Goal: Navigation & Orientation: Find specific page/section

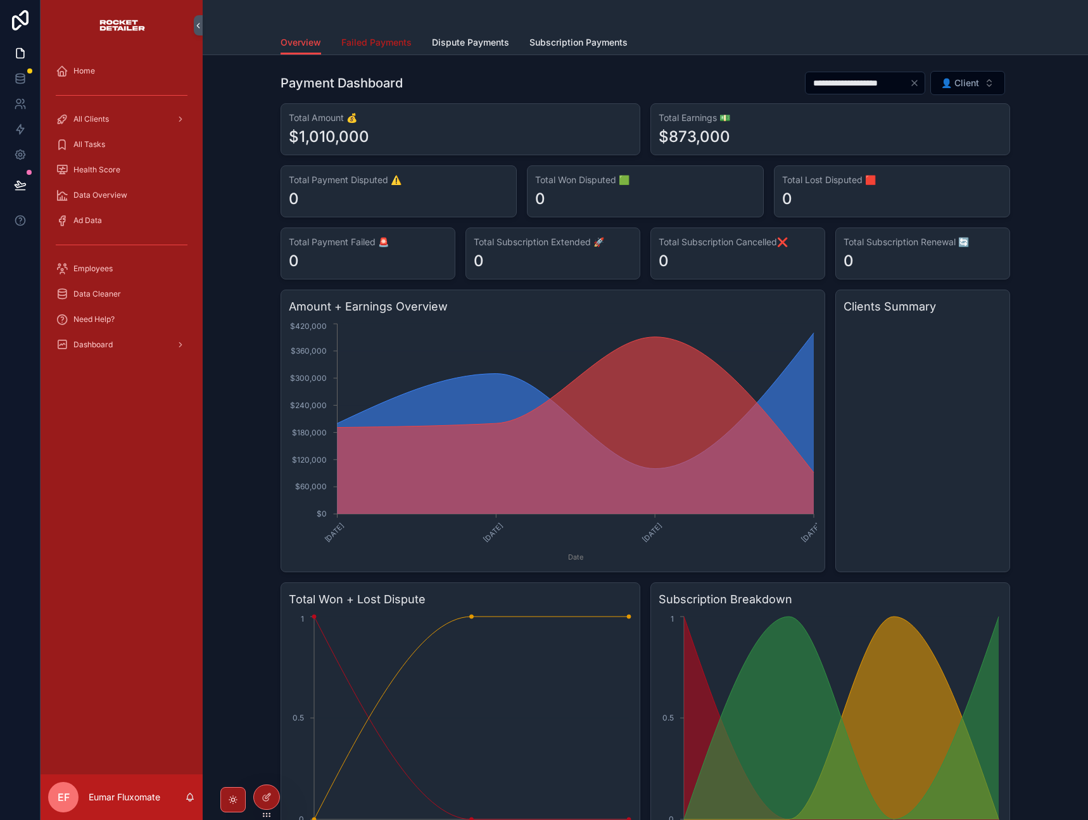
click at [349, 43] on span "Failed Payments" at bounding box center [376, 42] width 70 height 13
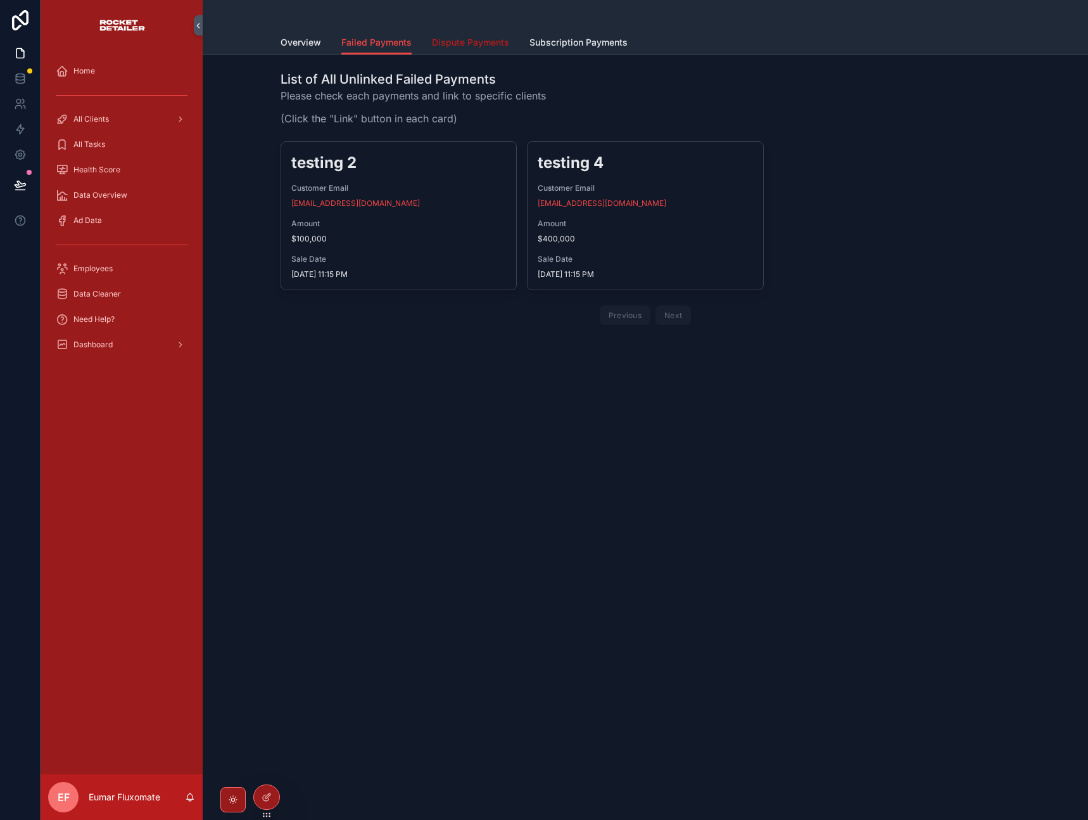
click at [447, 45] on span "Dispute Payments" at bounding box center [470, 42] width 77 height 13
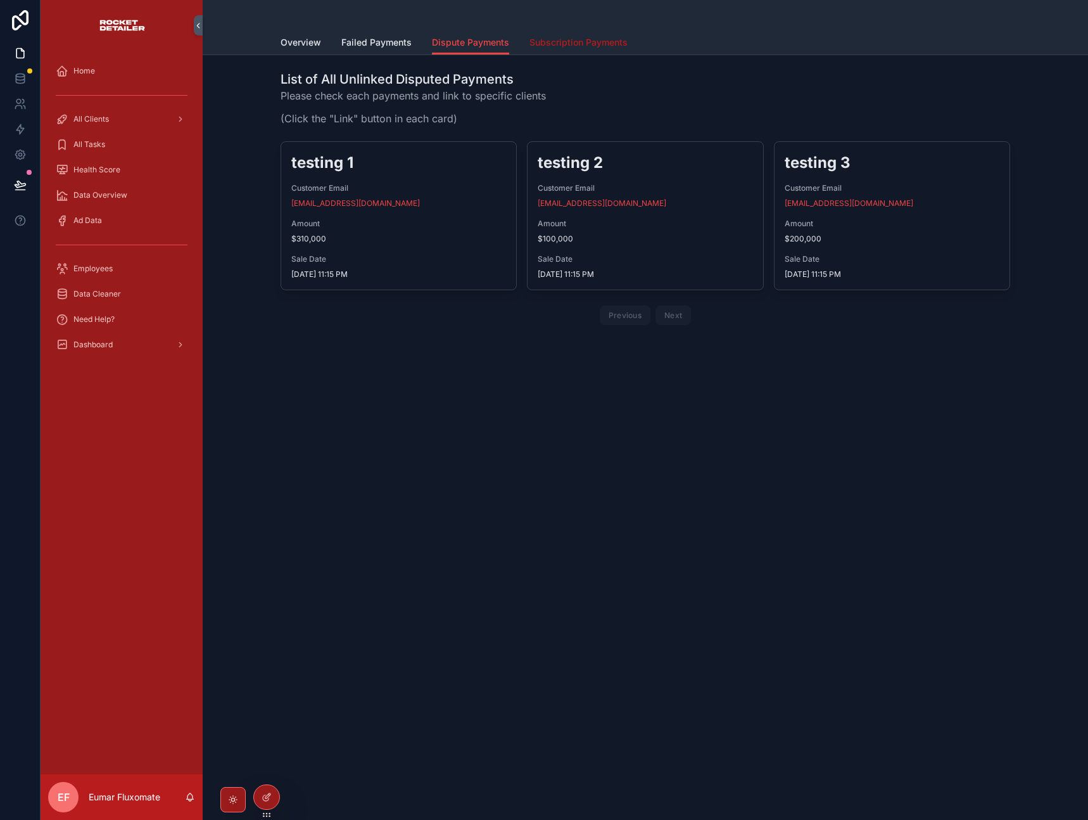
click at [548, 43] on span "Subscription Payments" at bounding box center [578, 42] width 98 height 13
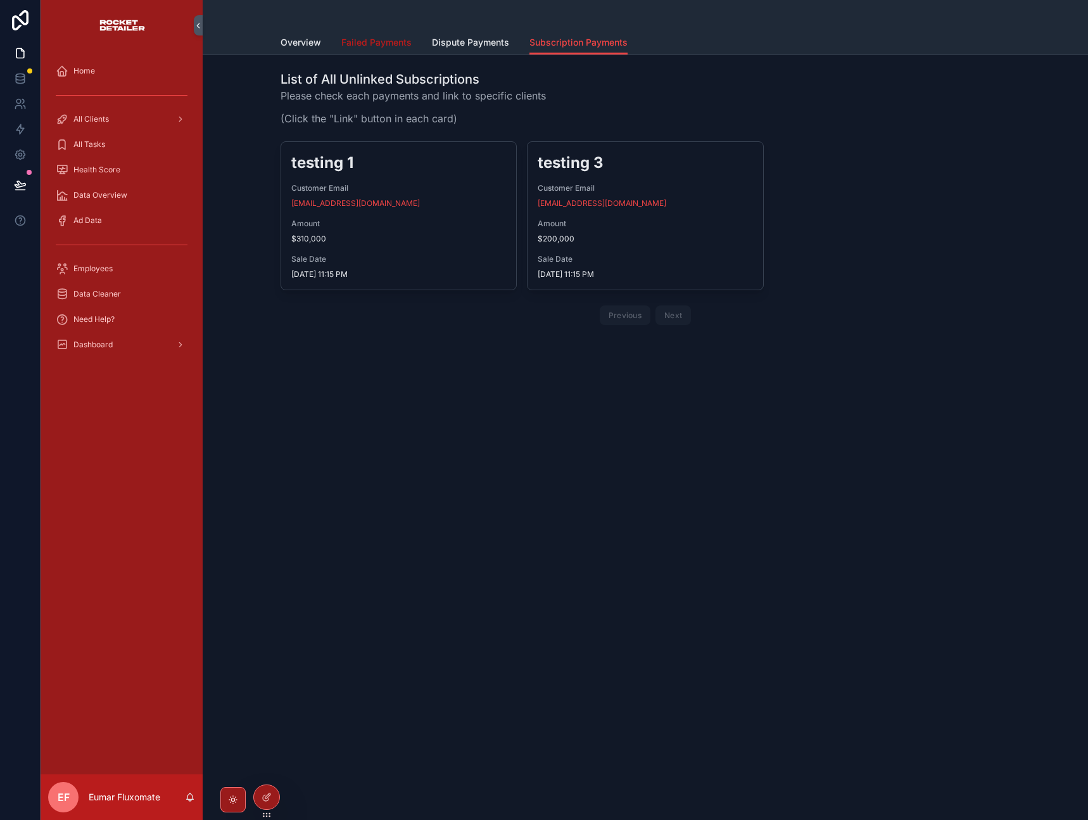
click at [388, 50] on link "Failed Payments" at bounding box center [376, 43] width 70 height 25
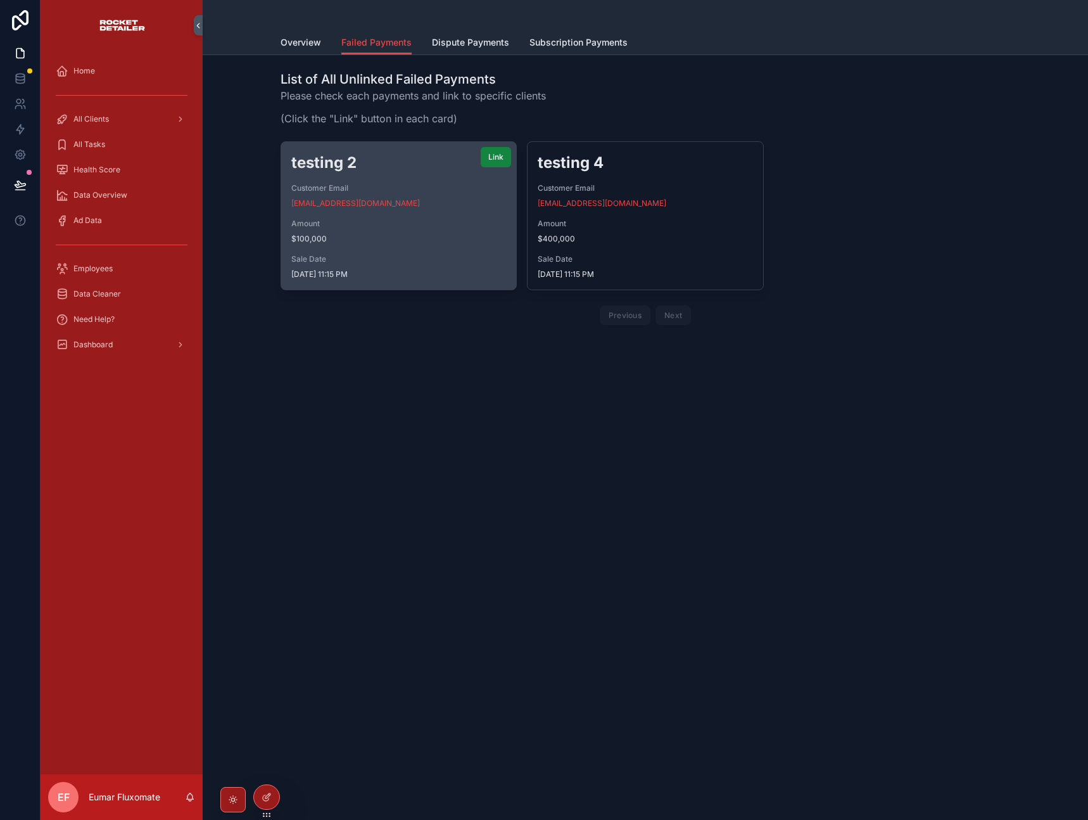
click at [493, 160] on span "Link" at bounding box center [495, 157] width 15 height 10
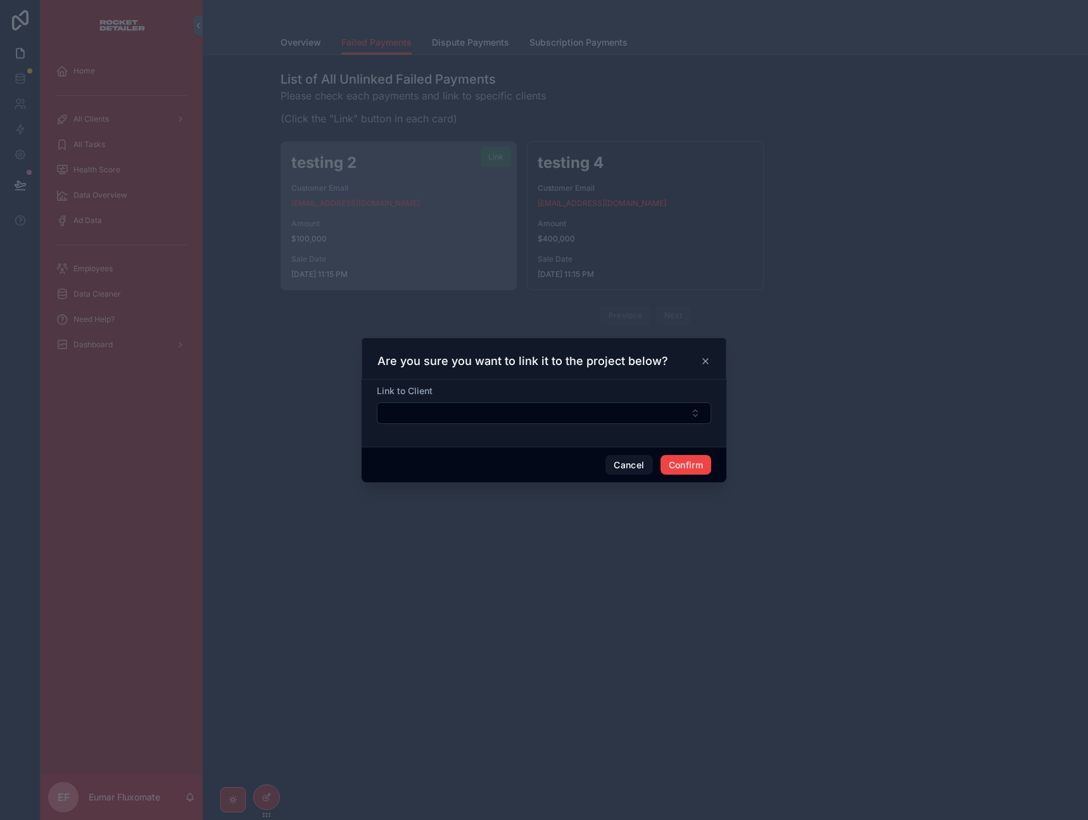
click at [537, 424] on form "Link to Client" at bounding box center [544, 410] width 334 height 52
click at [536, 418] on button "Select Button" at bounding box center [544, 413] width 334 height 22
click at [700, 362] on icon at bounding box center [705, 361] width 10 height 10
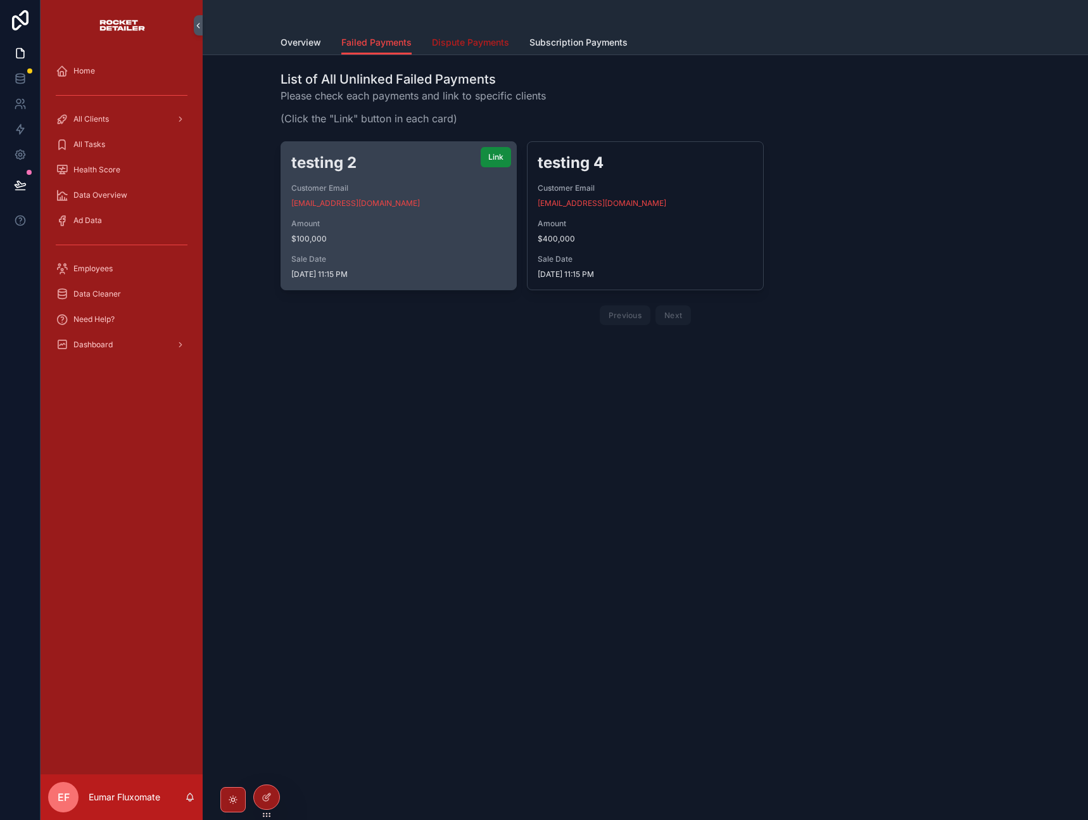
click at [455, 45] on span "Dispute Payments" at bounding box center [470, 42] width 77 height 13
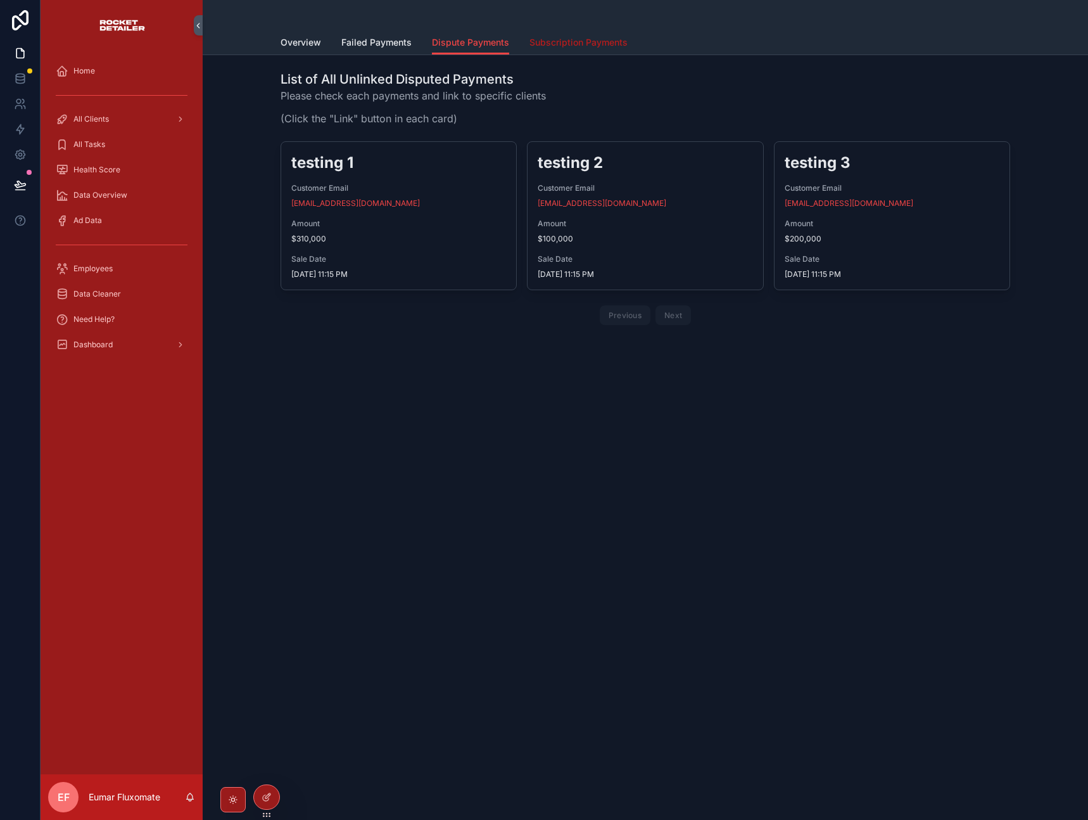
click at [585, 44] on span "Subscription Payments" at bounding box center [578, 42] width 98 height 13
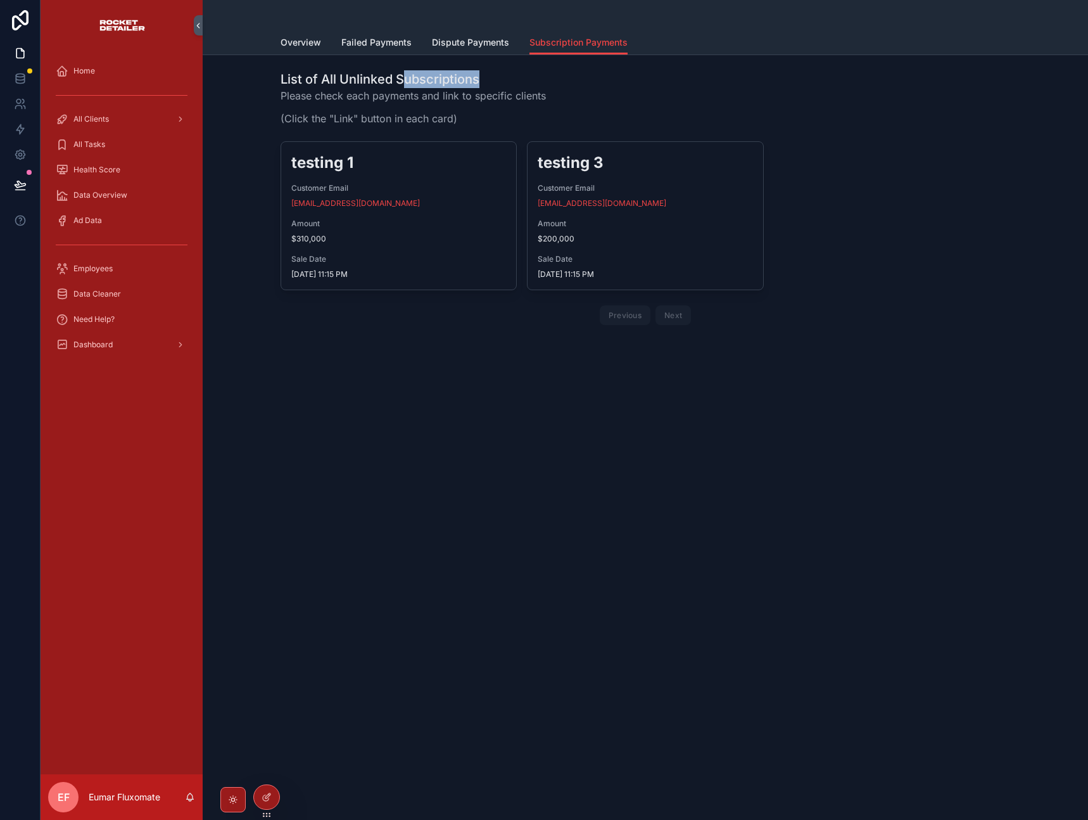
drag, startPoint x: 404, startPoint y: 80, endPoint x: 478, endPoint y: 80, distance: 73.5
click at [478, 80] on h1 "List of All Unlinked Subscriptions" at bounding box center [413, 79] width 265 height 18
click at [415, 80] on h1 "List of All Unlinked Subscriptions" at bounding box center [413, 79] width 265 height 18
drag, startPoint x: 403, startPoint y: 80, endPoint x: 507, endPoint y: 88, distance: 103.6
click at [507, 88] on div "List of All Unlinked Subscriptions Please check each payments and link to speci…" at bounding box center [413, 101] width 265 height 63
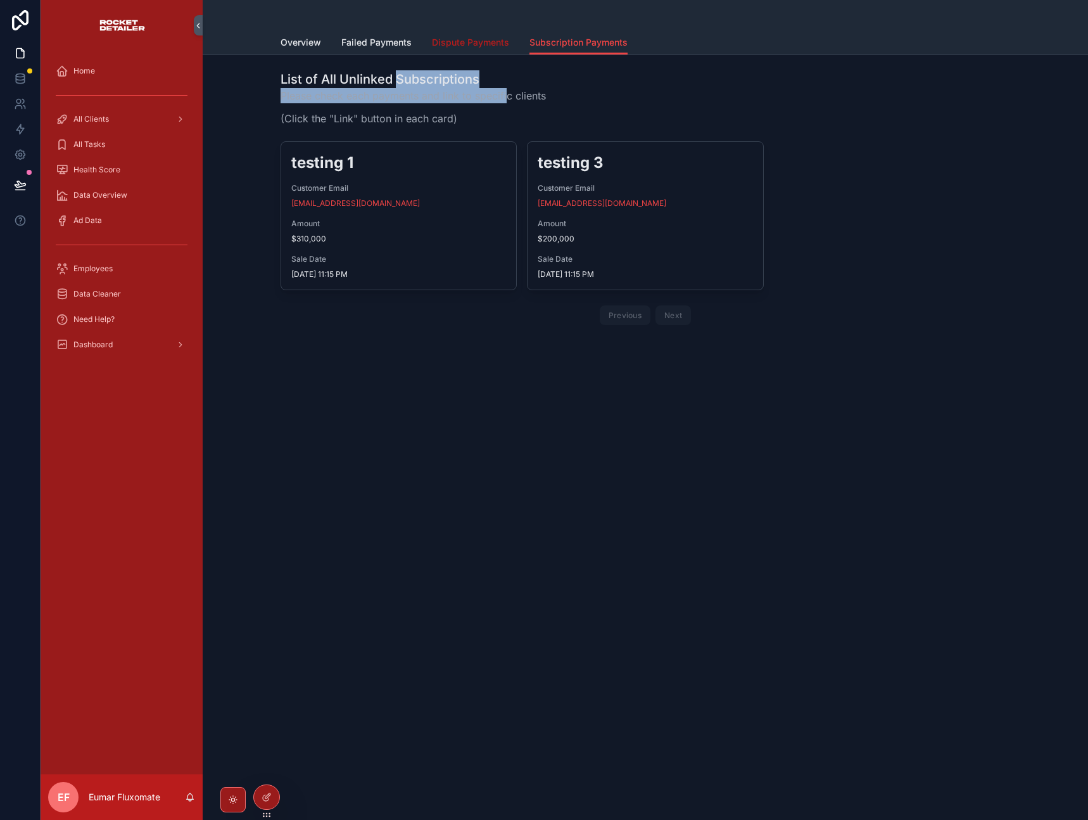
click at [452, 37] on span "Dispute Payments" at bounding box center [470, 42] width 77 height 13
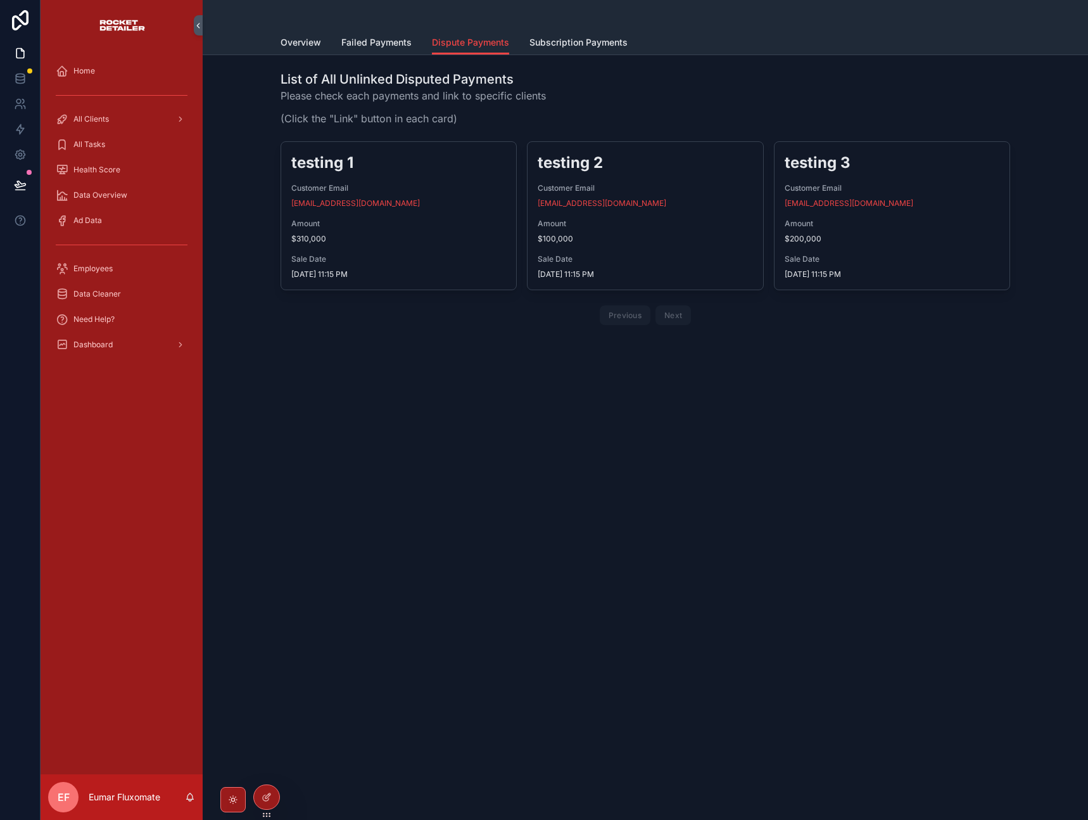
click at [593, 459] on div "Dispute Payments Overview Failed Payments Dispute Payments Subscription Payment…" at bounding box center [645, 410] width 885 height 820
click at [313, 42] on span "Overview" at bounding box center [301, 42] width 41 height 13
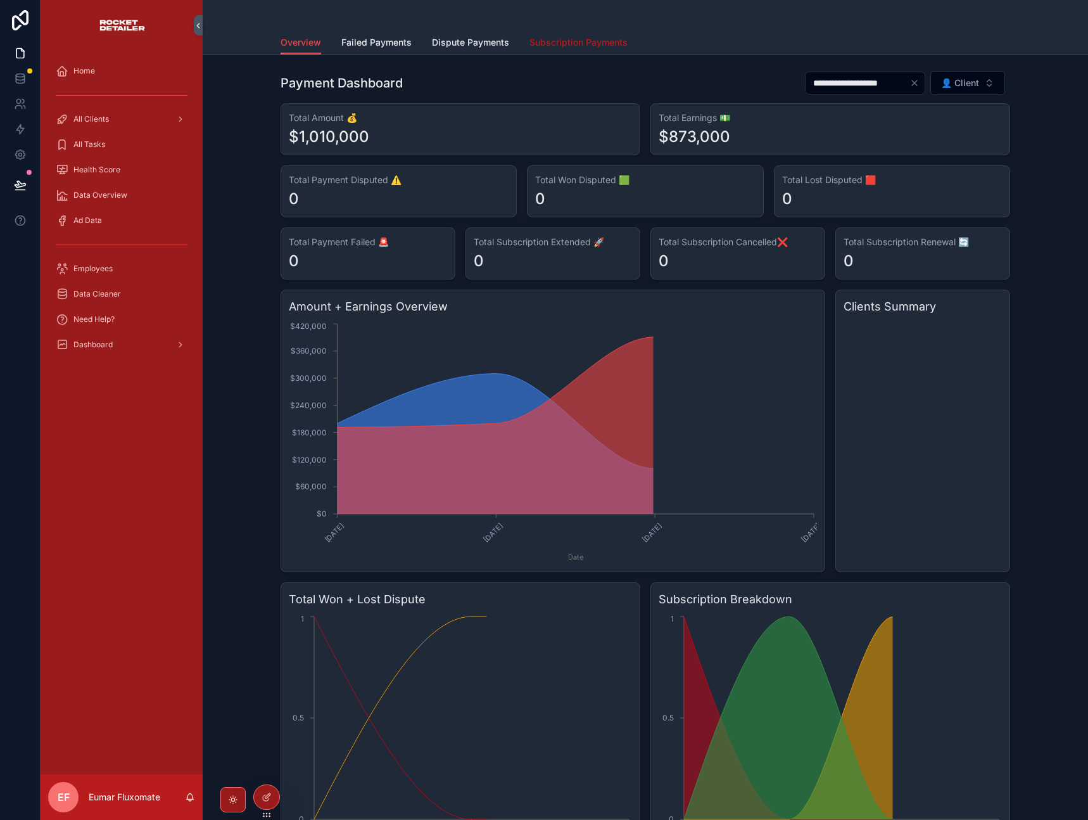
click at [542, 43] on span "Subscription Payments" at bounding box center [578, 42] width 98 height 13
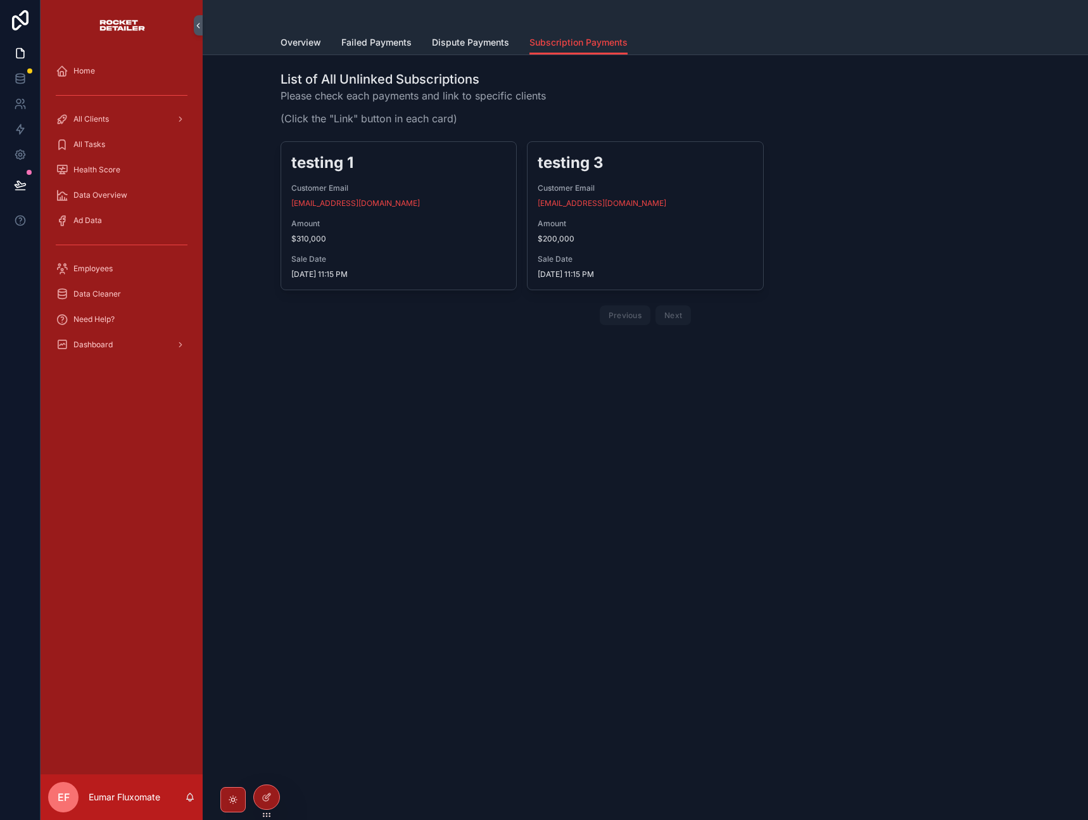
click at [415, 382] on div "List of All Unlinked Subscriptions Please check each payments and link to speci…" at bounding box center [645, 235] width 885 height 361
click at [399, 376] on div "List of All Unlinked Subscriptions Please check each payments and link to speci…" at bounding box center [645, 235] width 885 height 361
click at [388, 358] on div "List of All Unlinked Subscriptions Please check each payments and link to speci…" at bounding box center [645, 235] width 885 height 361
click at [251, 187] on div "List of All Unlinked Subscriptions Please check each payments and link to speci…" at bounding box center [645, 200] width 865 height 270
click at [374, 47] on span "Failed Payments" at bounding box center [376, 42] width 70 height 13
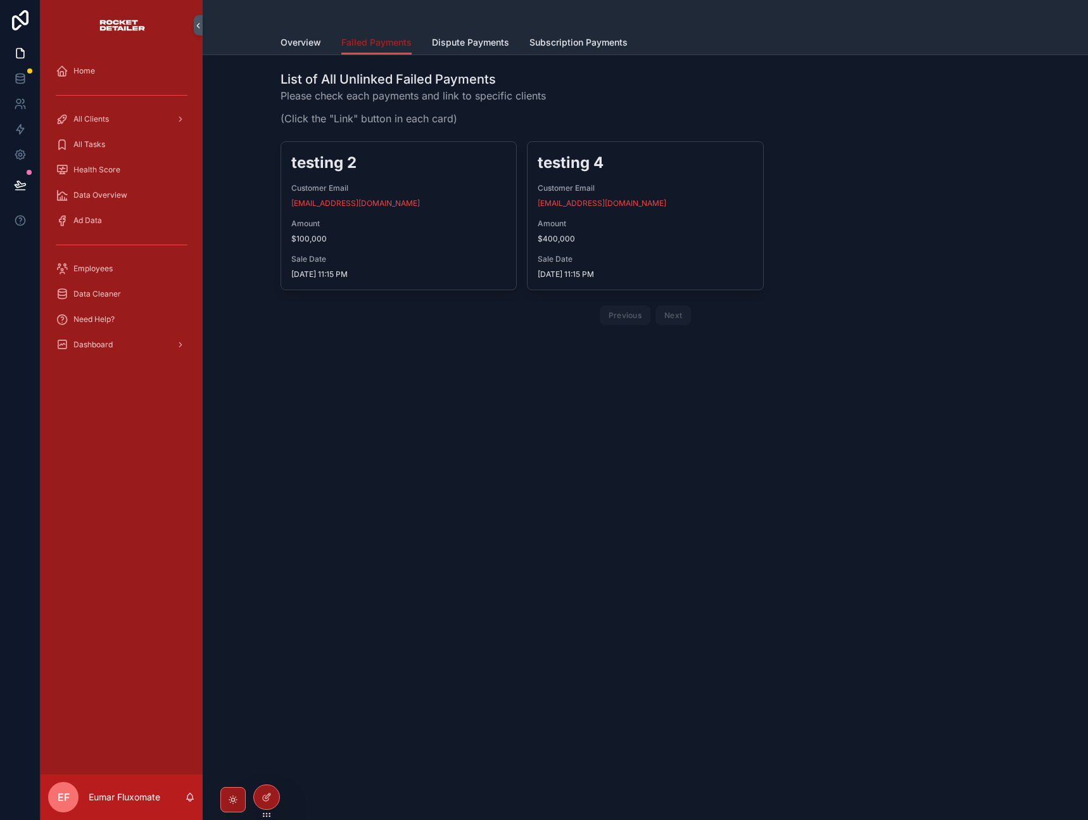
click at [374, 47] on span "Failed Payments" at bounding box center [376, 42] width 70 height 13
click at [265, 150] on div "List of All Unlinked Failed Payments Please check each payments and link to spe…" at bounding box center [645, 200] width 865 height 270
click at [604, 447] on div "Failed Payments Overview Failed Payments Dispute Payments Subscription Payments…" at bounding box center [645, 410] width 885 height 820
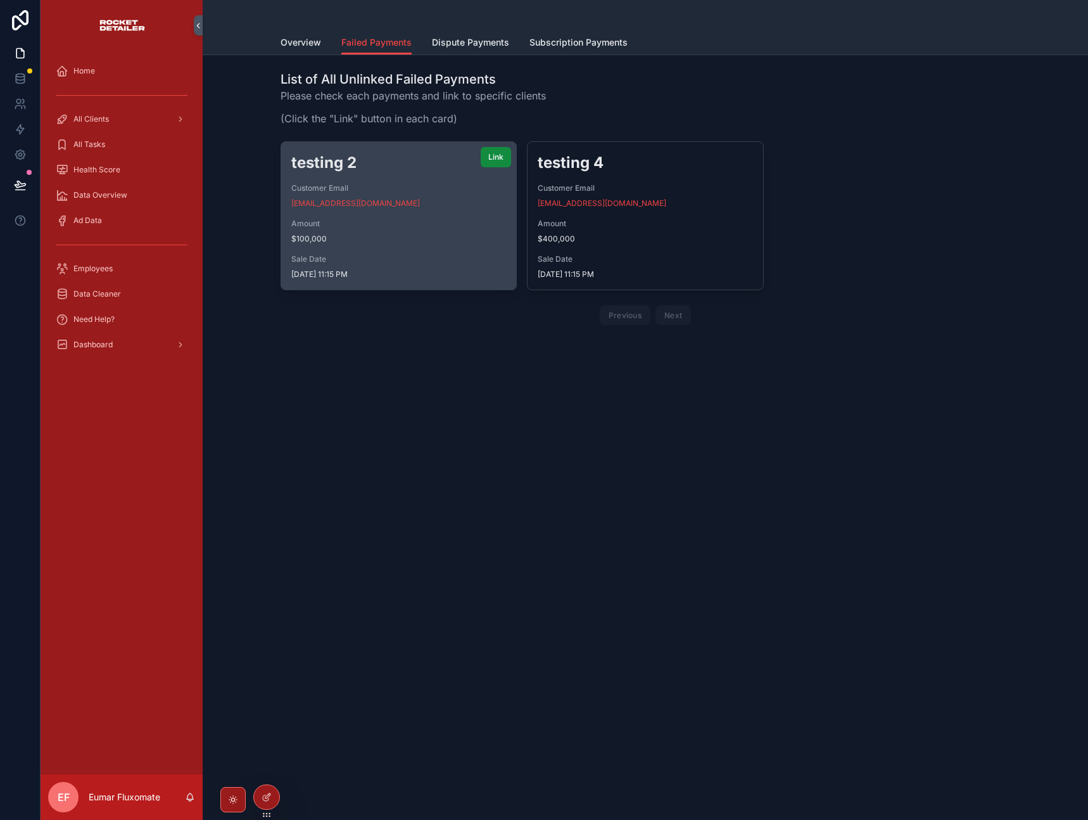
click at [394, 209] on div "testing 2 Customer Email [EMAIL_ADDRESS][DOMAIN_NAME] Amount $100,000 Sale Date…" at bounding box center [398, 216] width 235 height 148
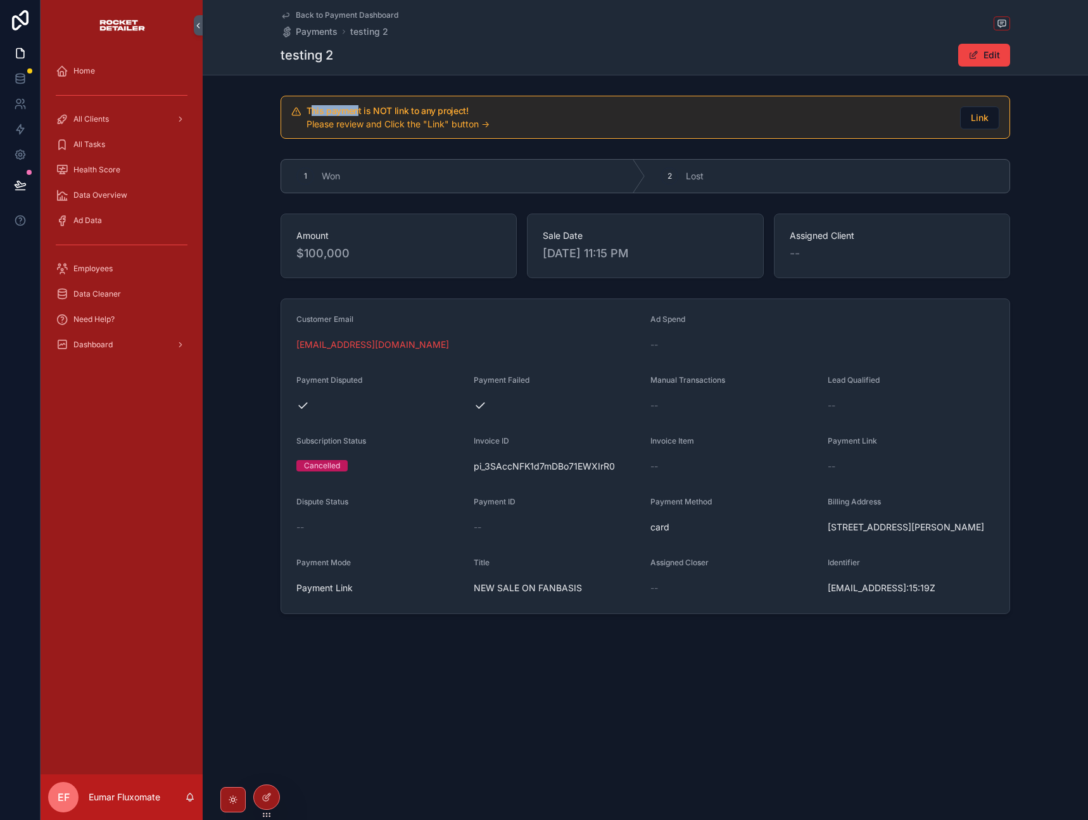
drag, startPoint x: 310, startPoint y: 112, endPoint x: 357, endPoint y: 113, distance: 46.9
click at [357, 113] on h5 "This payment is NOT link to any project!" at bounding box center [628, 110] width 643 height 9
click at [318, 13] on span "Back to Payment Dashboard" at bounding box center [347, 15] width 103 height 10
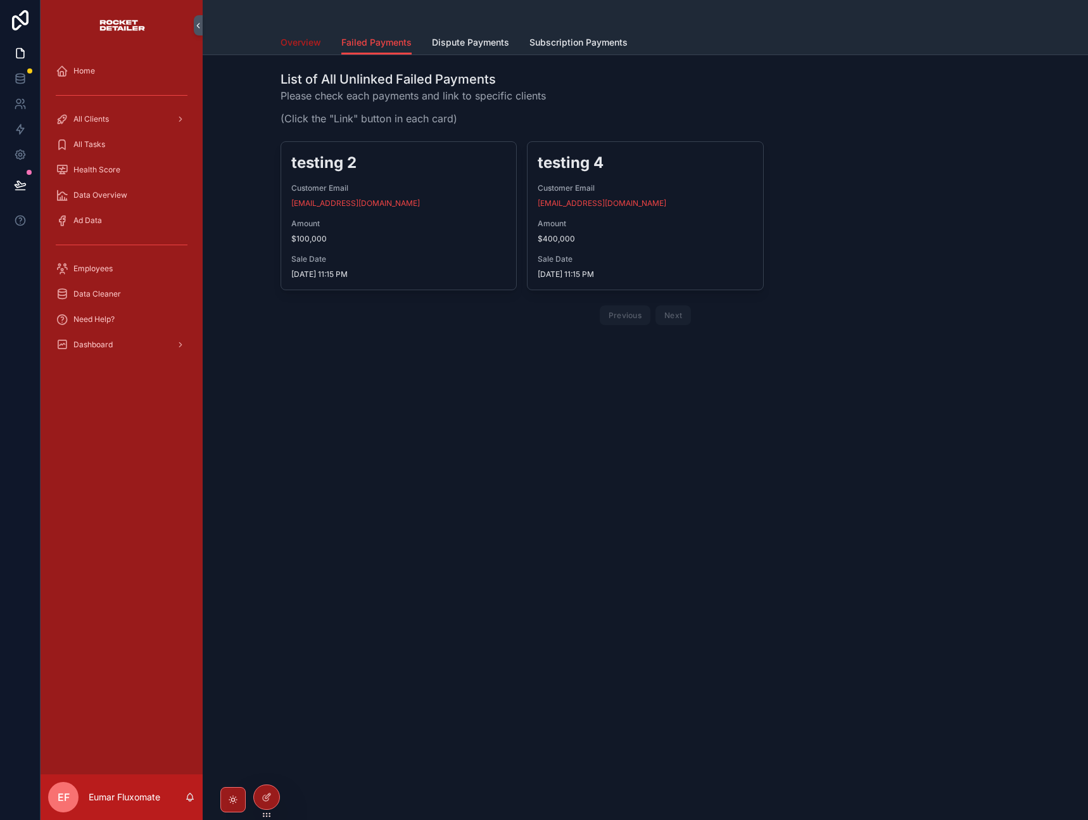
click at [305, 42] on span "Overview" at bounding box center [301, 42] width 41 height 13
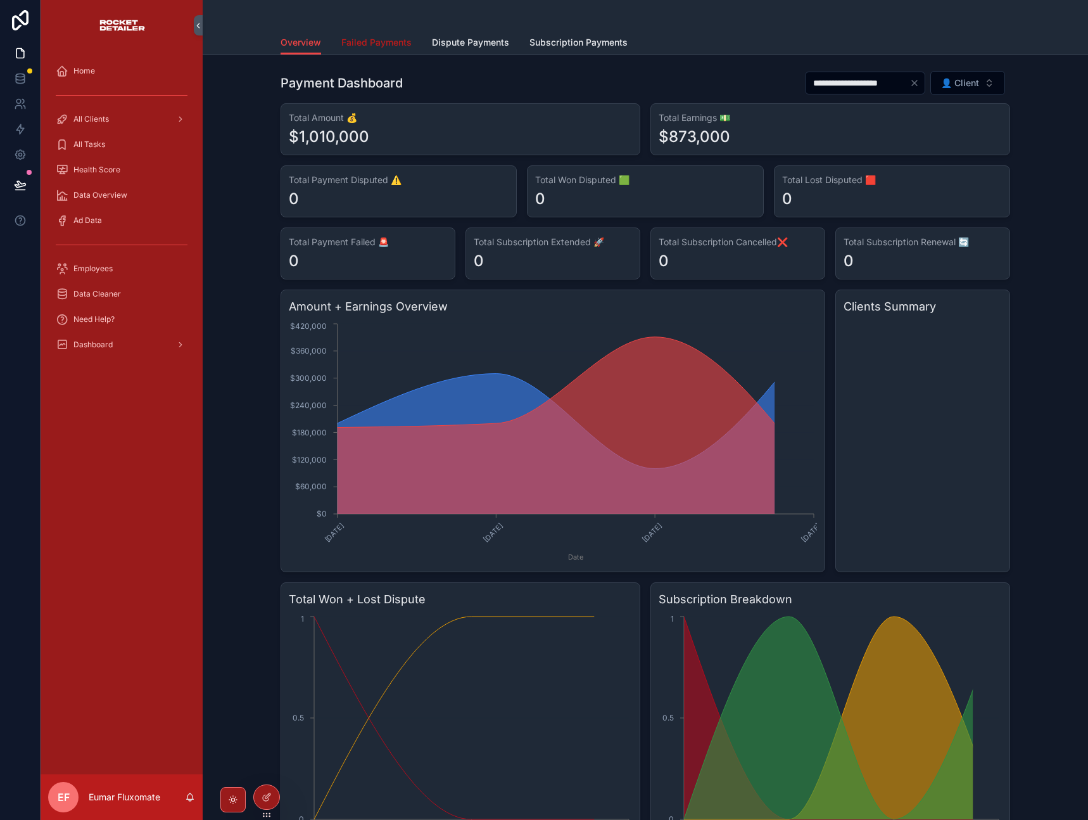
click at [344, 39] on span "Failed Payments" at bounding box center [376, 42] width 70 height 13
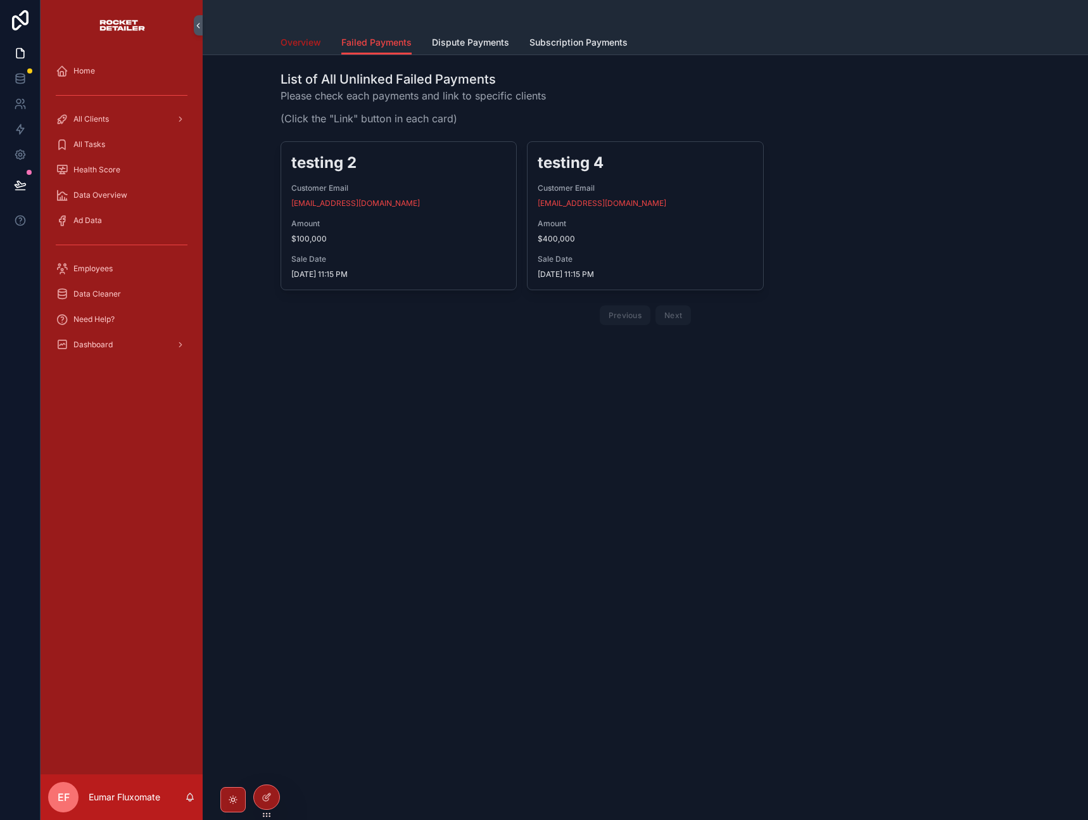
click at [310, 43] on span "Overview" at bounding box center [301, 42] width 41 height 13
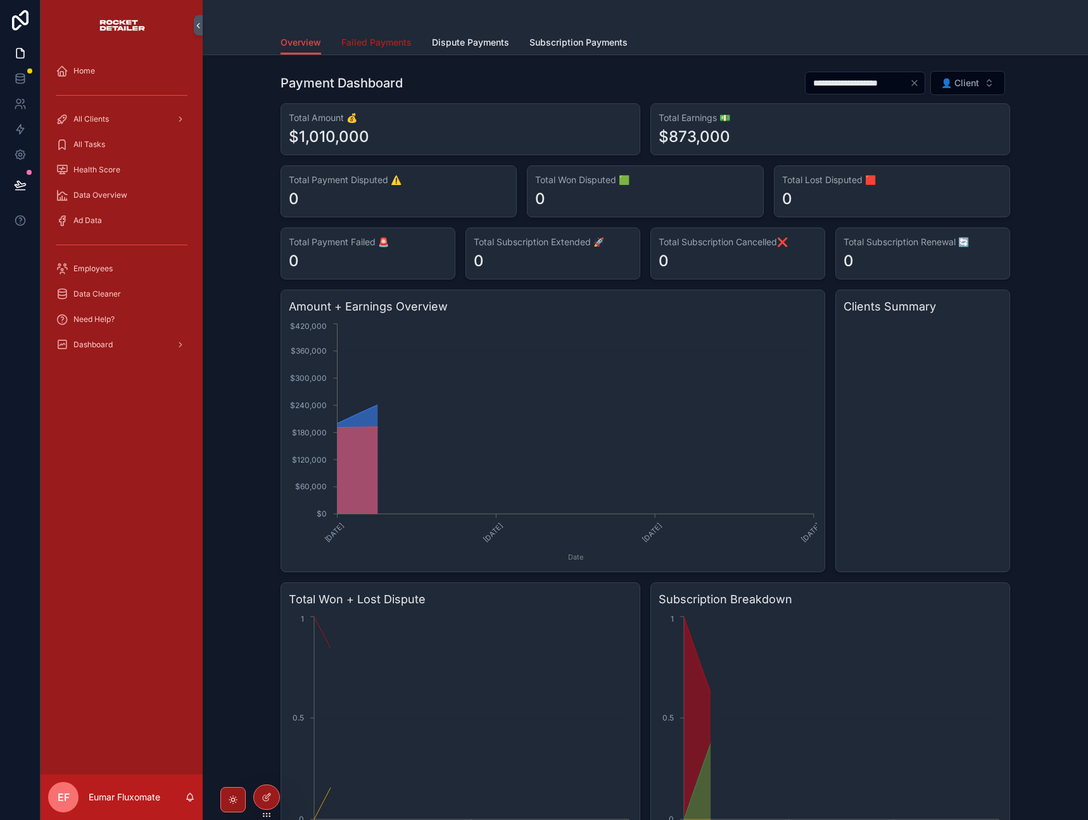
click at [369, 45] on span "Failed Payments" at bounding box center [376, 42] width 70 height 13
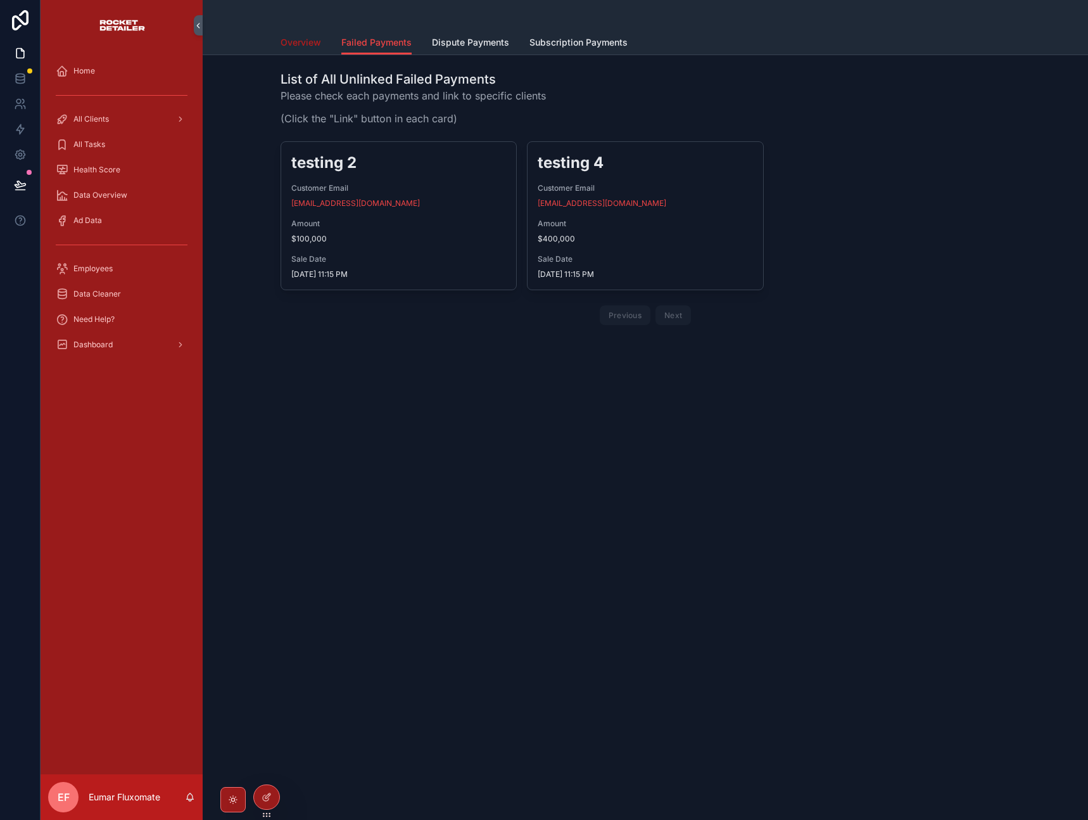
click at [303, 39] on span "Overview" at bounding box center [301, 42] width 41 height 13
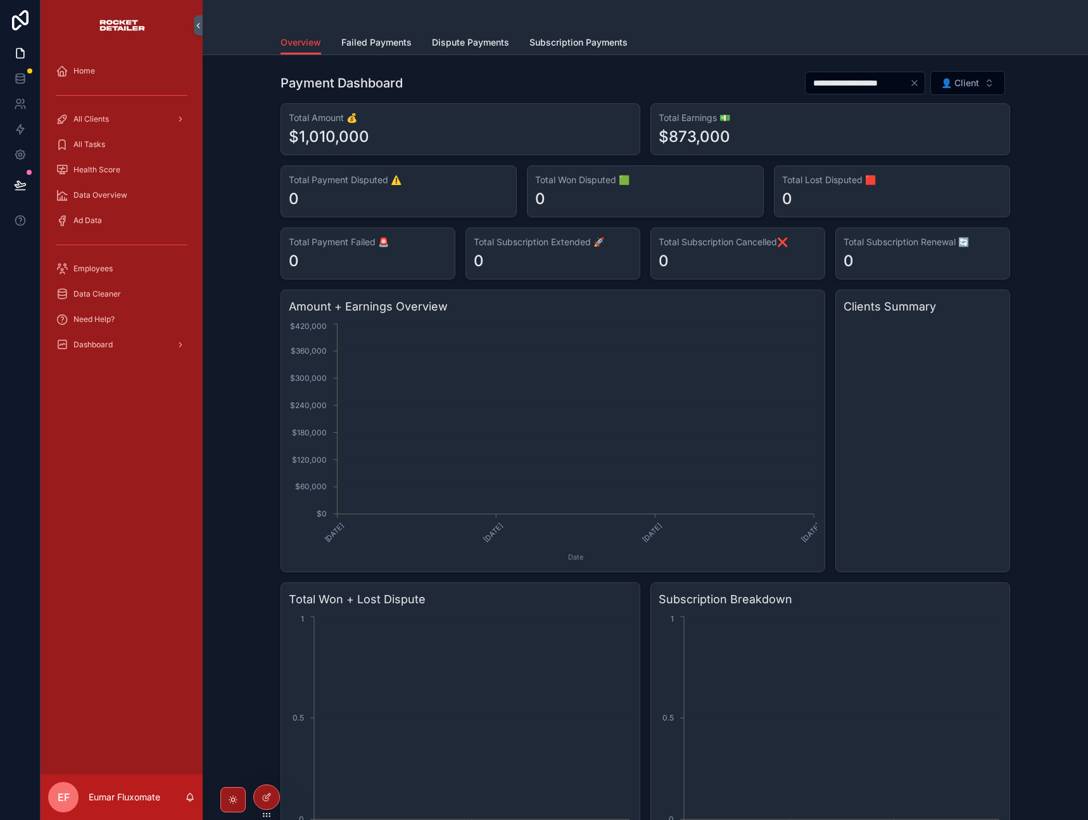
click at [310, 27] on div "scrollable content" at bounding box center [646, 15] width 730 height 30
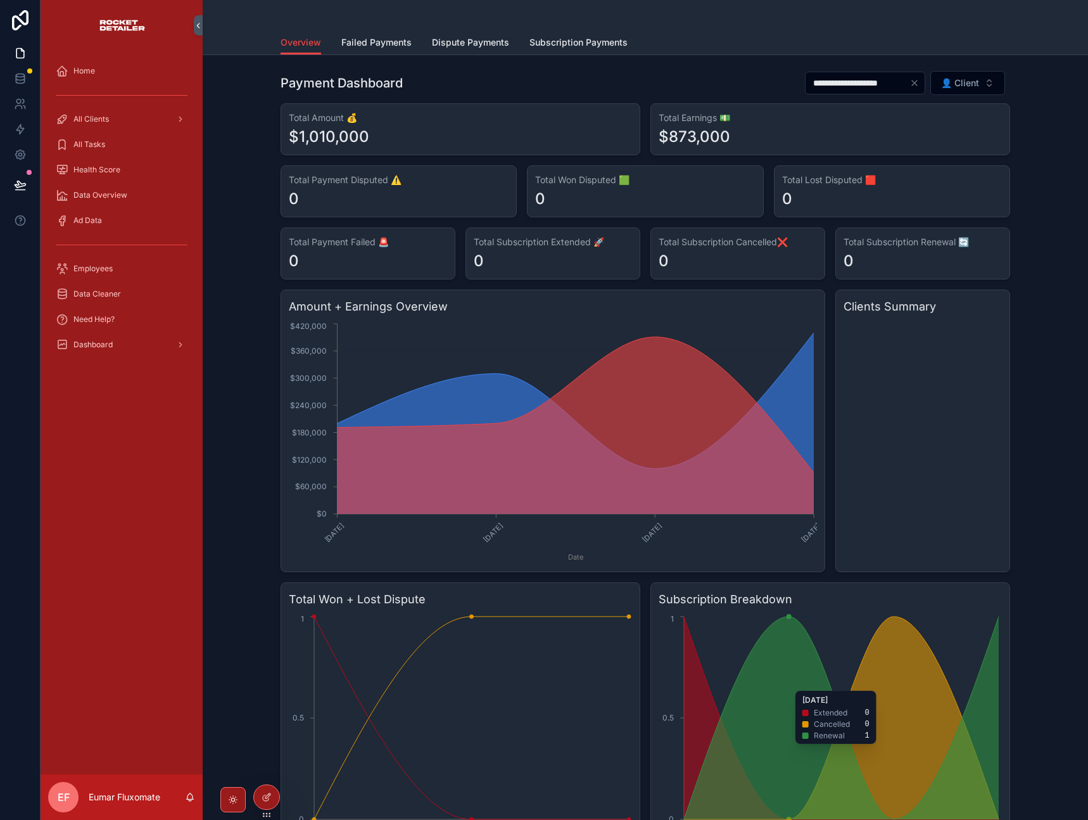
scroll to position [601, 0]
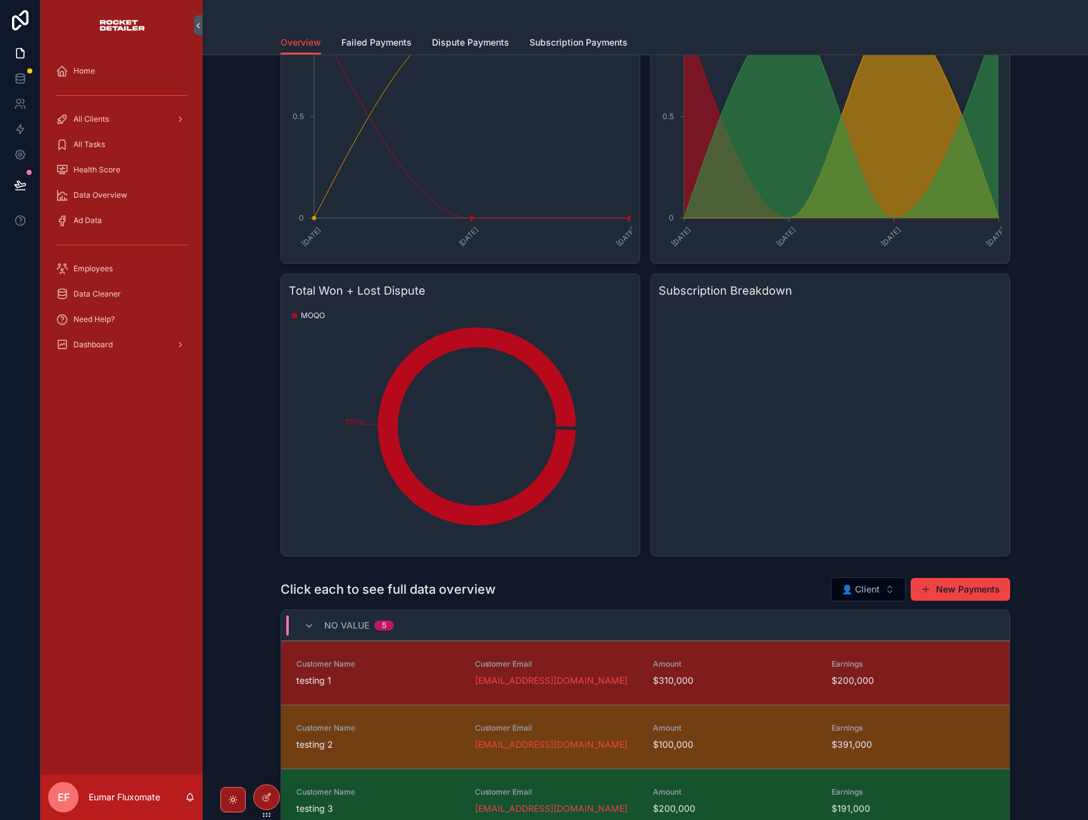
click at [824, 434] on icon "chart" at bounding box center [830, 426] width 343 height 243
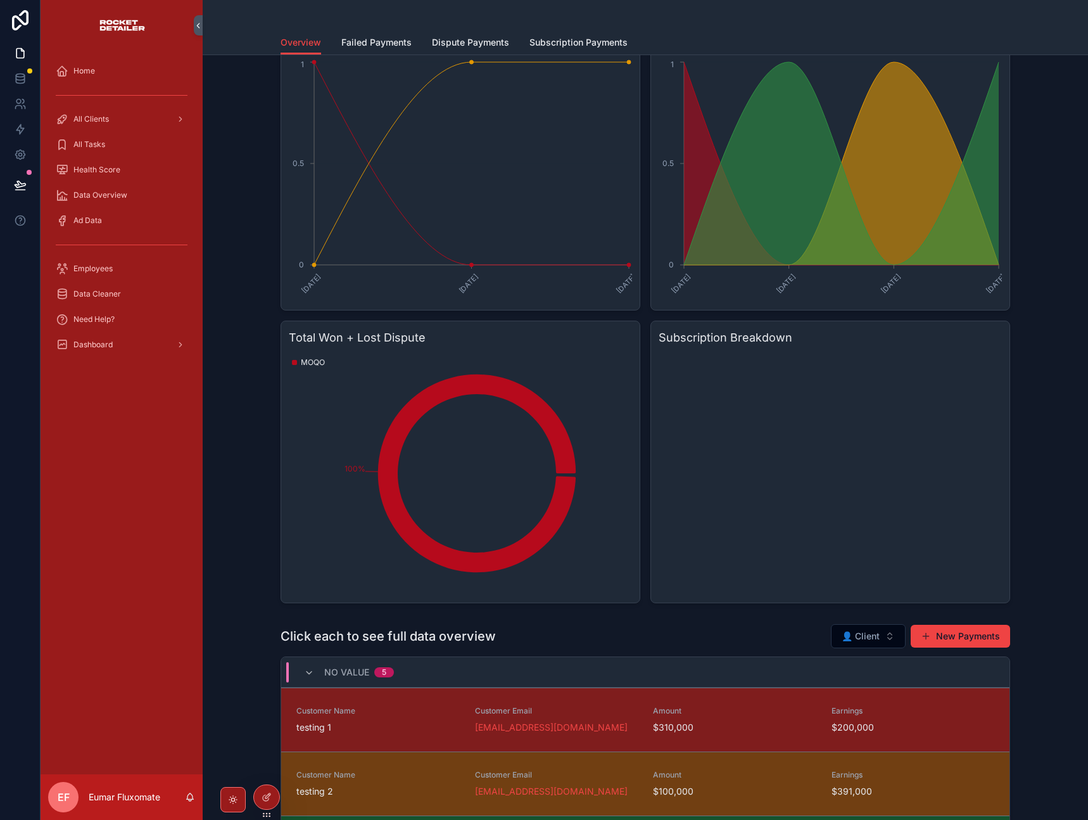
scroll to position [501, 0]
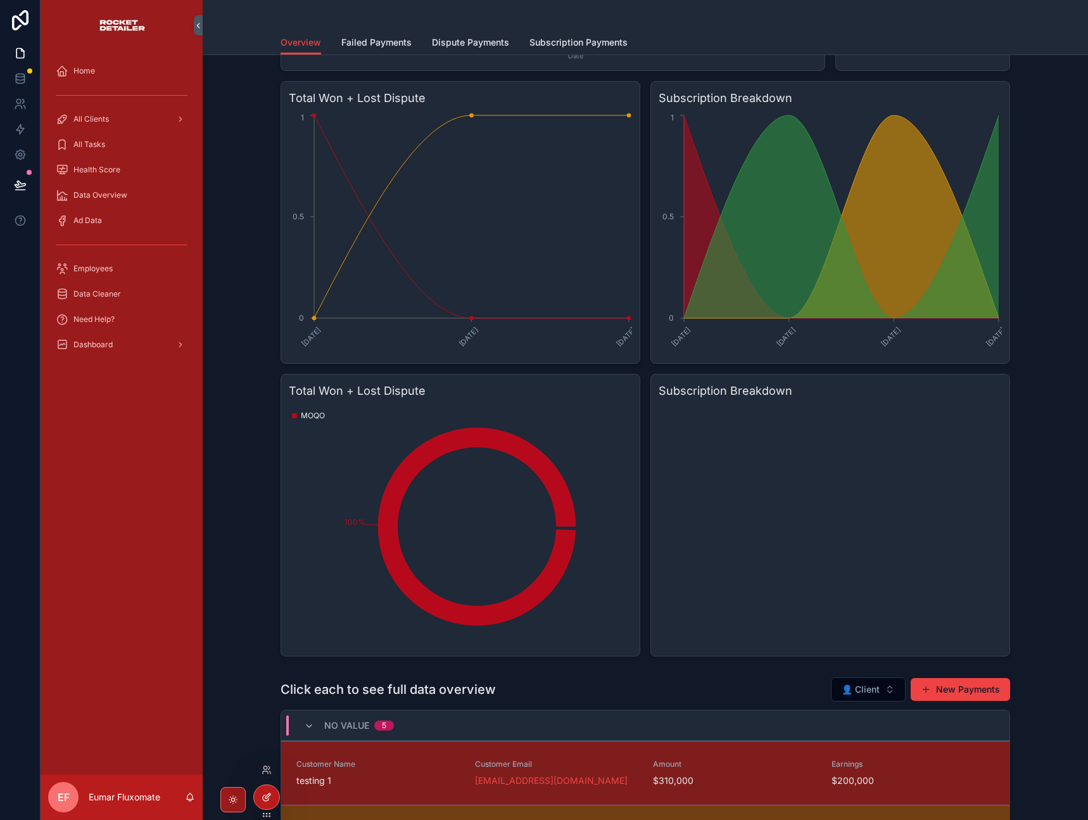
click at [264, 796] on icon at bounding box center [267, 797] width 10 height 10
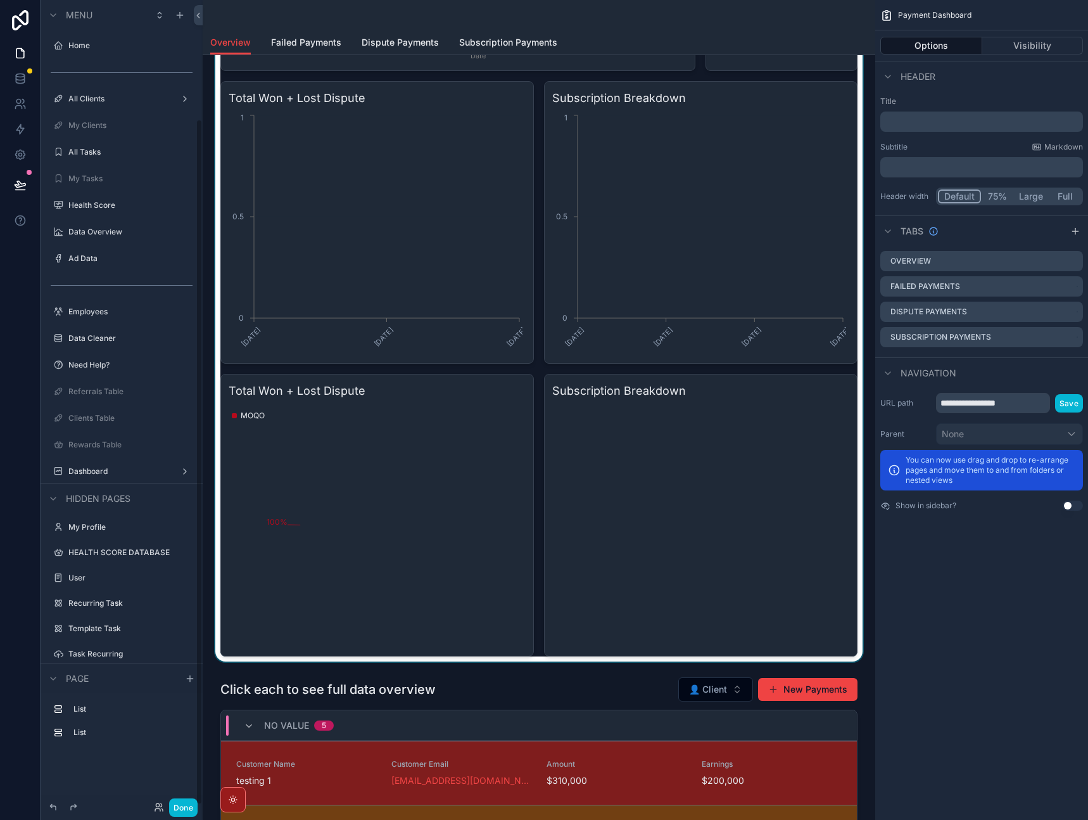
scroll to position [139, 0]
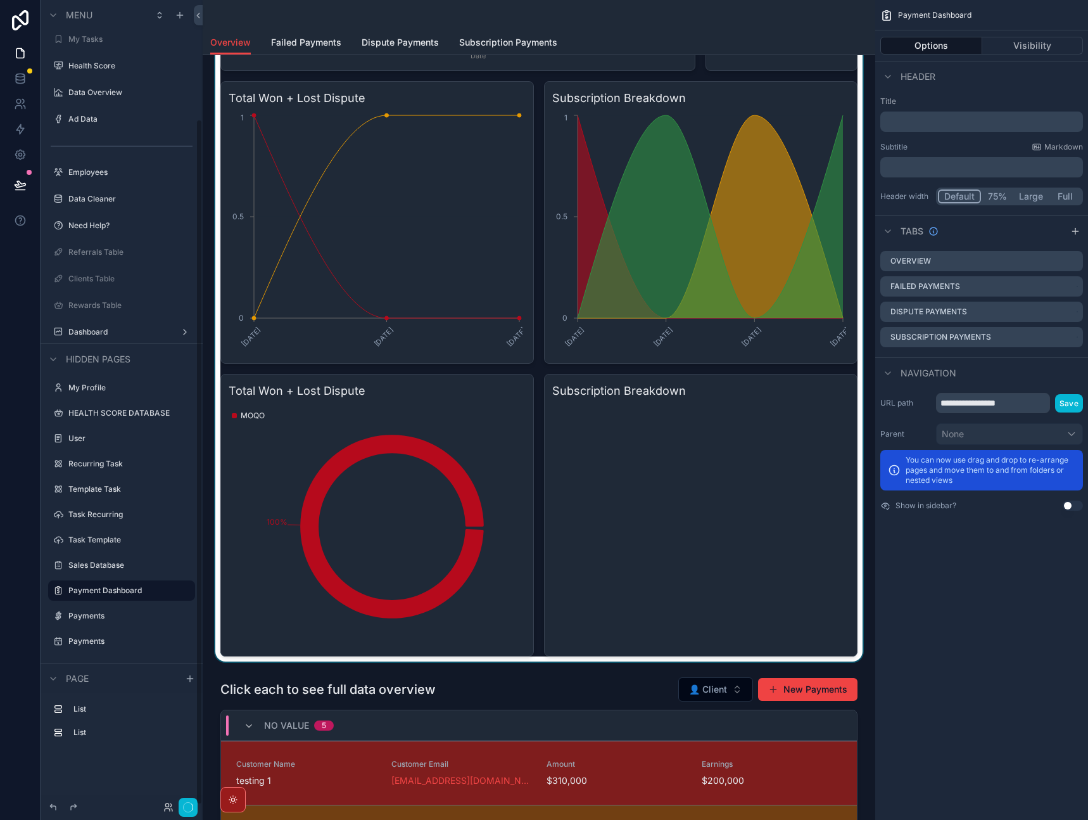
click at [689, 529] on div "scrollable content" at bounding box center [539, 112] width 652 height 1097
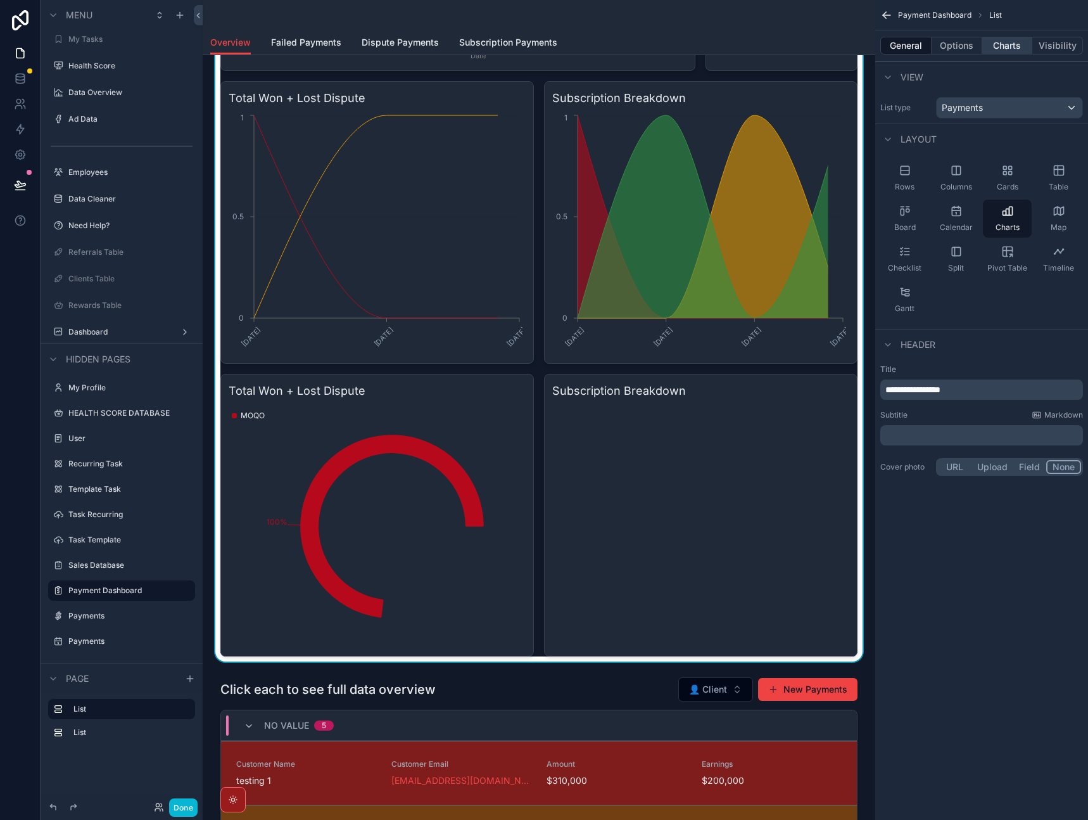
click at [1011, 47] on button "Charts" at bounding box center [1007, 46] width 51 height 18
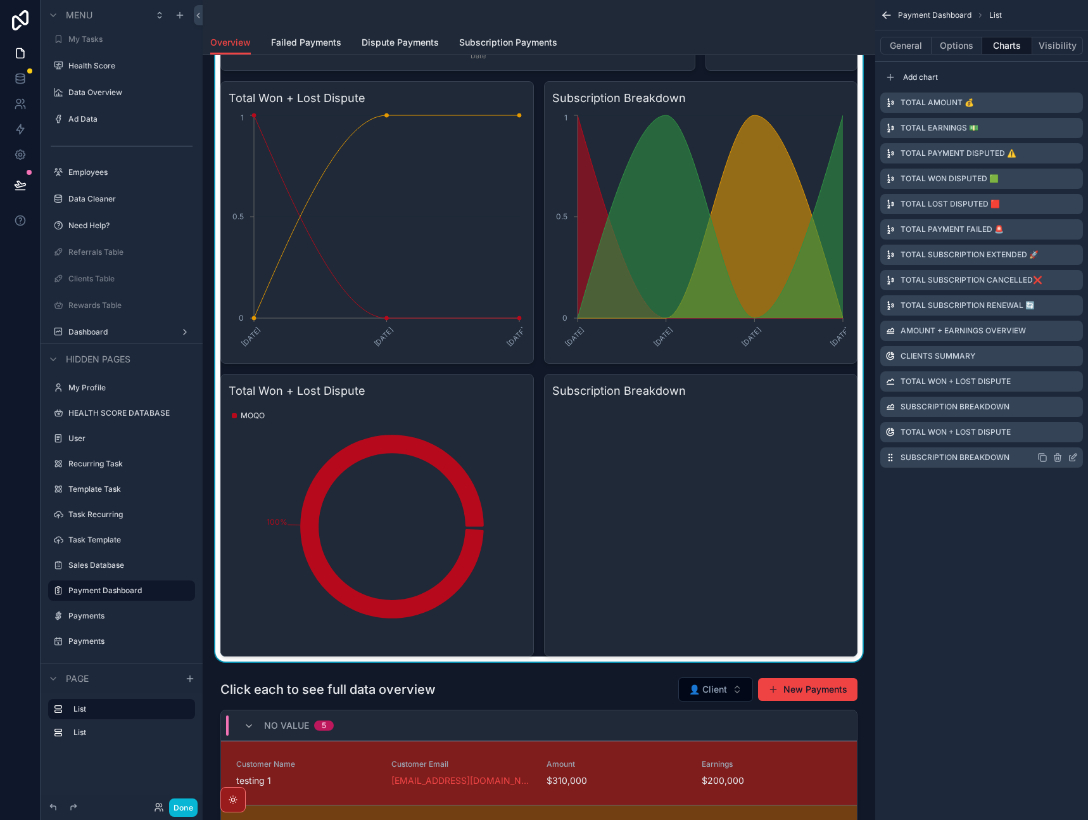
click at [1070, 458] on icon "scrollable content" at bounding box center [1073, 458] width 6 height 6
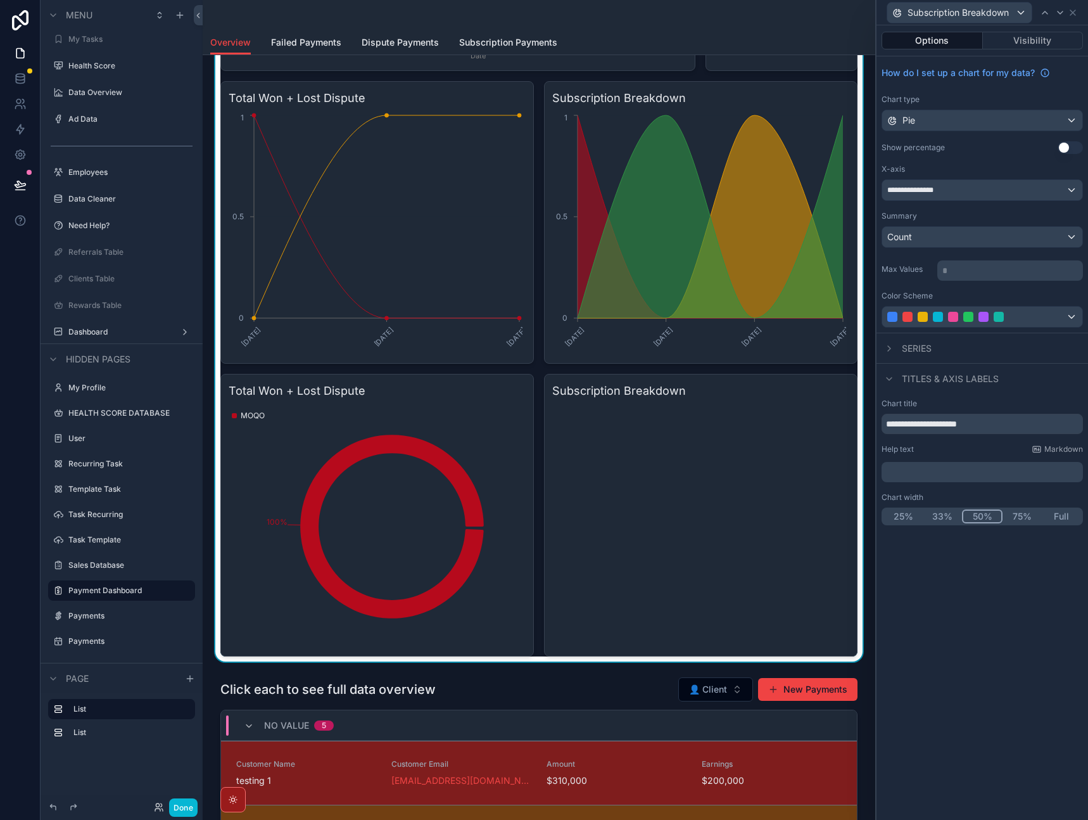
click at [979, 213] on div "Summary" at bounding box center [982, 216] width 201 height 10
click at [1076, 15] on icon at bounding box center [1073, 13] width 10 height 10
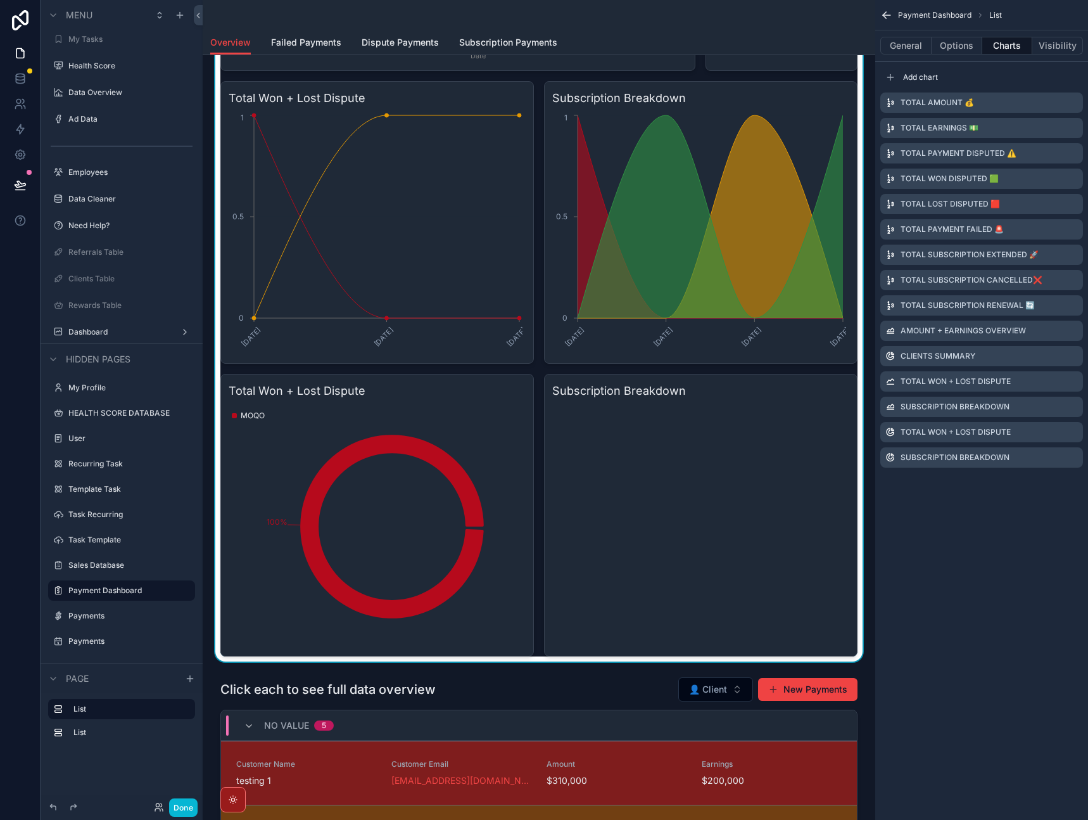
drag, startPoint x: 934, startPoint y: 544, endPoint x: 931, endPoint y: 535, distance: 10.0
click at [934, 544] on div "Payment Dashboard List General Options Charts Visibility Add chart Total Amount…" at bounding box center [981, 410] width 213 height 820
click at [890, 16] on icon "scrollable content" at bounding box center [886, 15] width 13 height 13
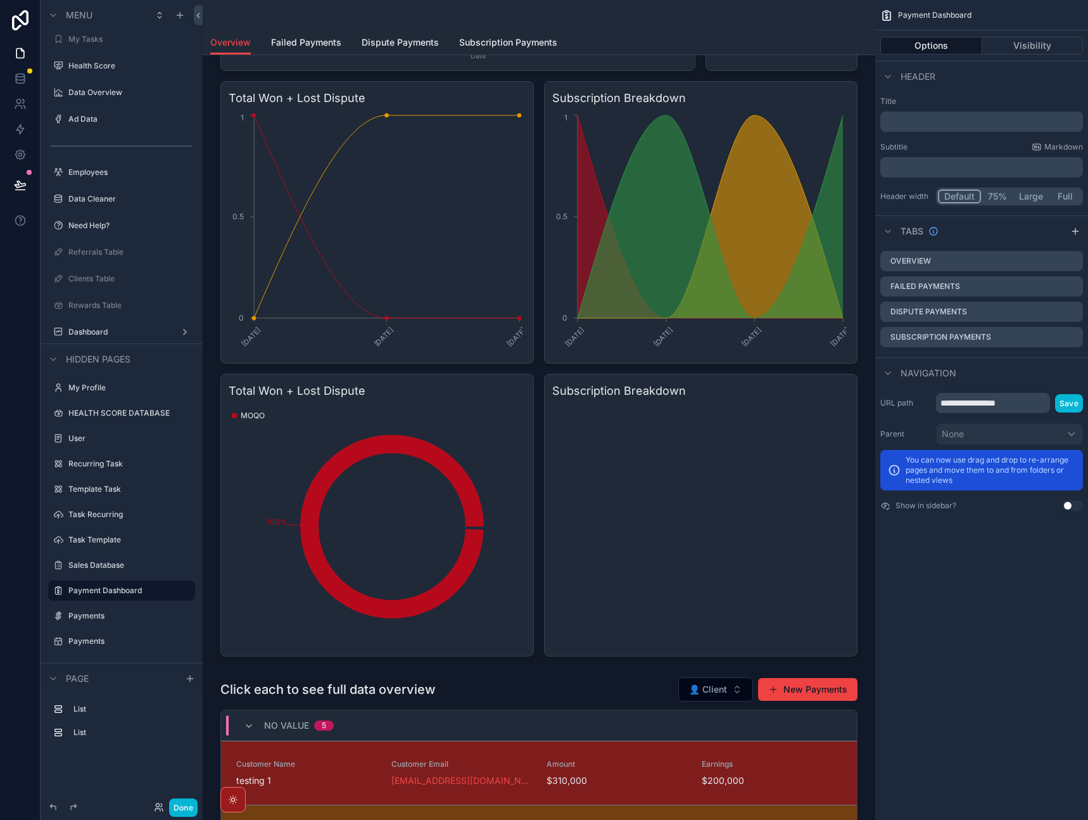
click at [890, 16] on icon "scrollable content" at bounding box center [886, 15] width 13 height 13
click at [28, 79] on link at bounding box center [20, 78] width 40 height 25
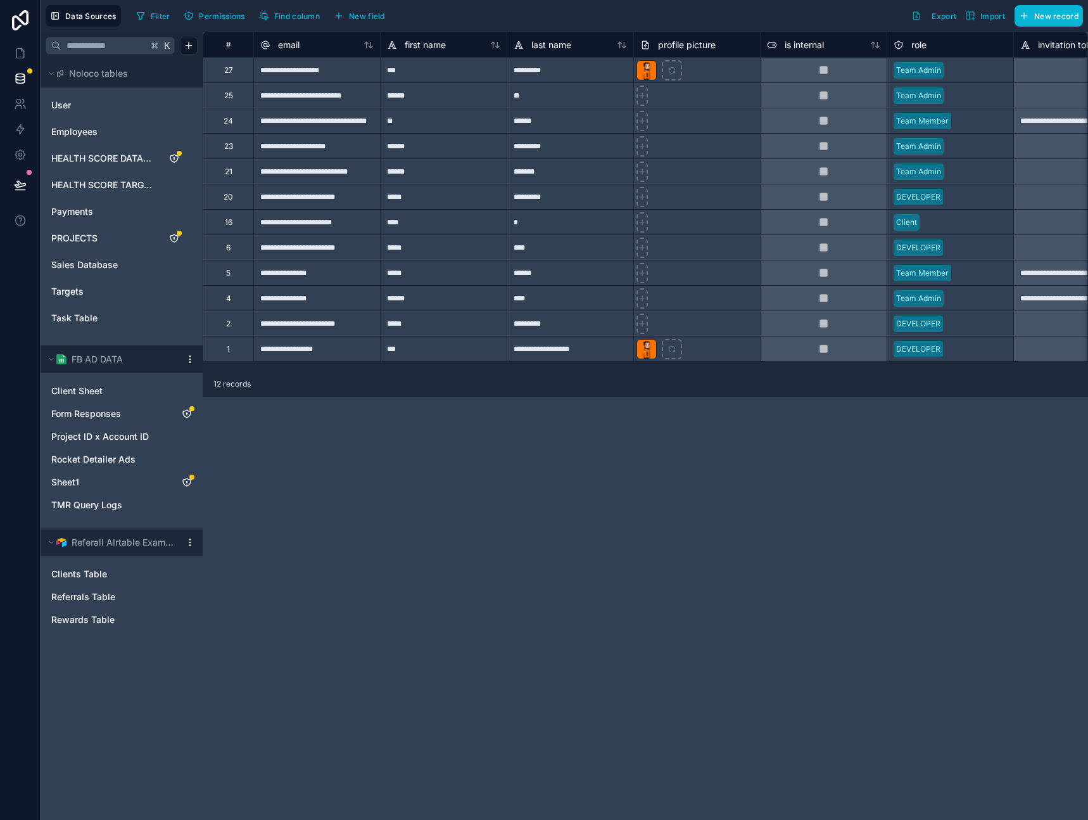
click at [451, 692] on div "**********" at bounding box center [645, 426] width 885 height 788
